Goal: Find specific page/section: Find specific page/section

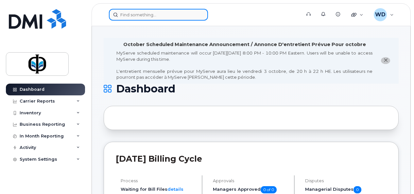
click at [148, 14] on input at bounding box center [158, 15] width 99 height 12
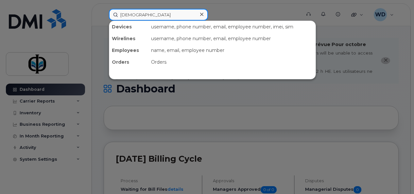
type input "[DEMOGRAPHIC_DATA]"
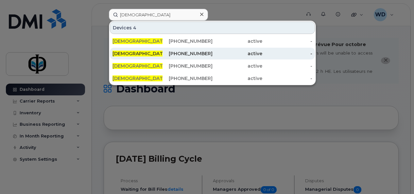
click at [161, 49] on div "[PERSON_NAME]" at bounding box center [138, 54] width 50 height 12
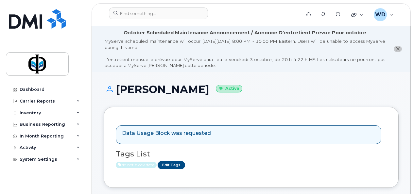
click at [395, 90] on h1 "Muhammad Qamar Active" at bounding box center [251, 89] width 295 height 11
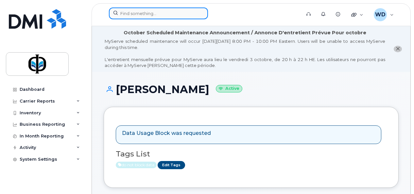
click at [143, 17] on input at bounding box center [158, 14] width 99 height 12
